Goal: Navigation & Orientation: Find specific page/section

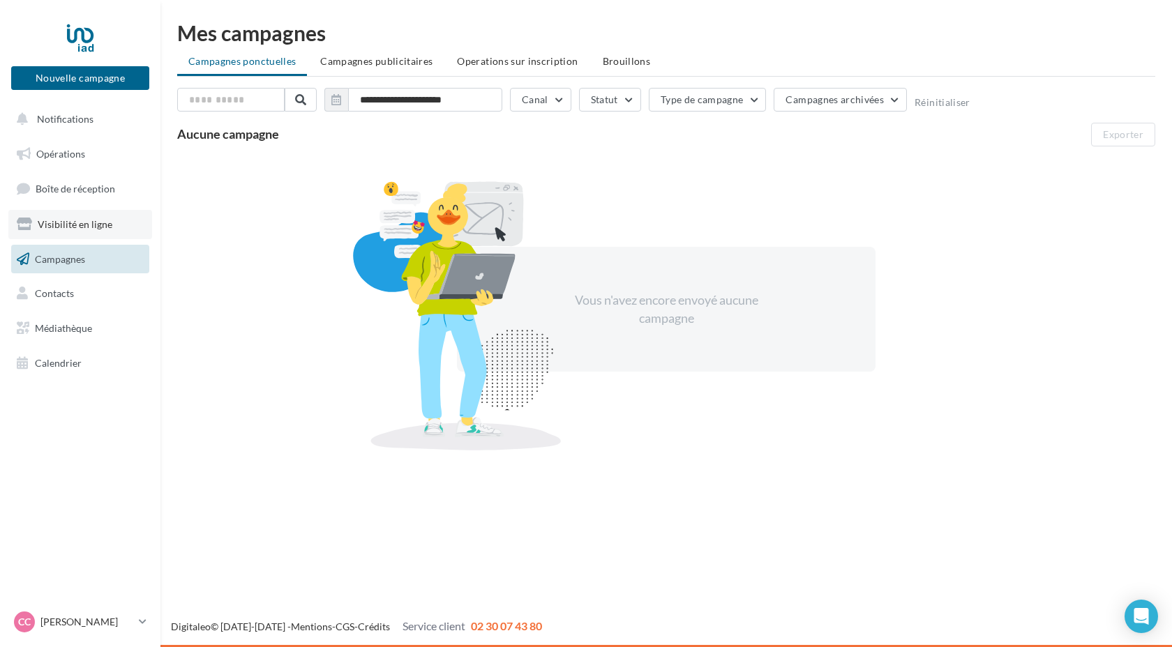
click at [89, 227] on span "Visibilité en ligne" at bounding box center [75, 224] width 75 height 12
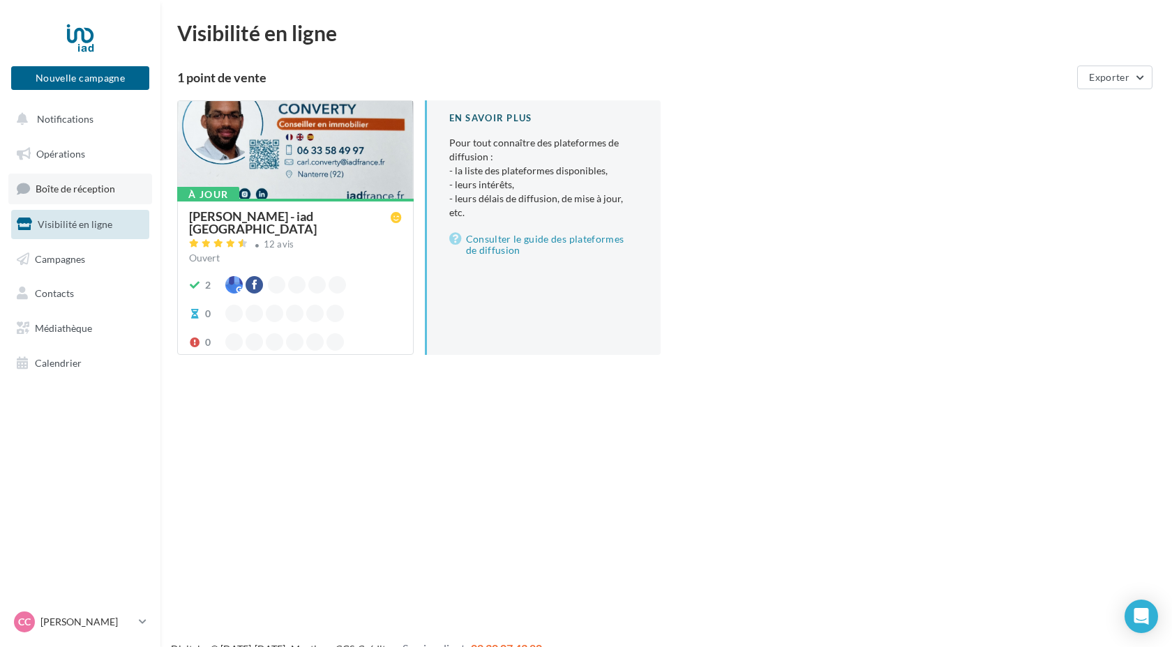
click at [93, 193] on span "Boîte de réception" at bounding box center [76, 189] width 80 height 12
